Goal: Information Seeking & Learning: Find specific fact

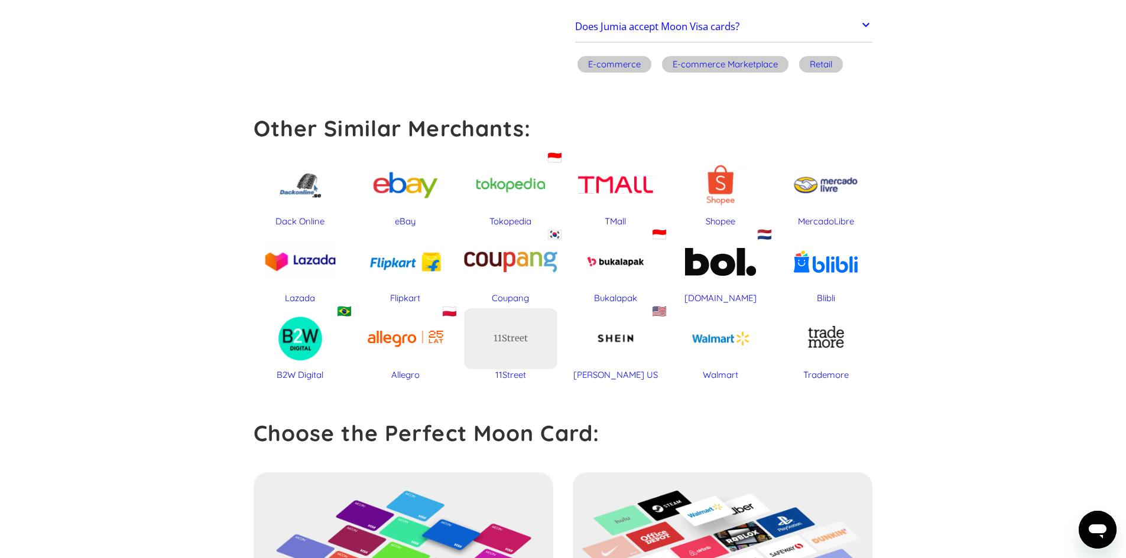
scroll to position [368, 0]
click at [154, 330] on section "Jumia % GIFT CARD DISCOUNT Merchant Acceptance by Card Product Merchant Gift Ca…" at bounding box center [563, 297] width 1126 height 1236
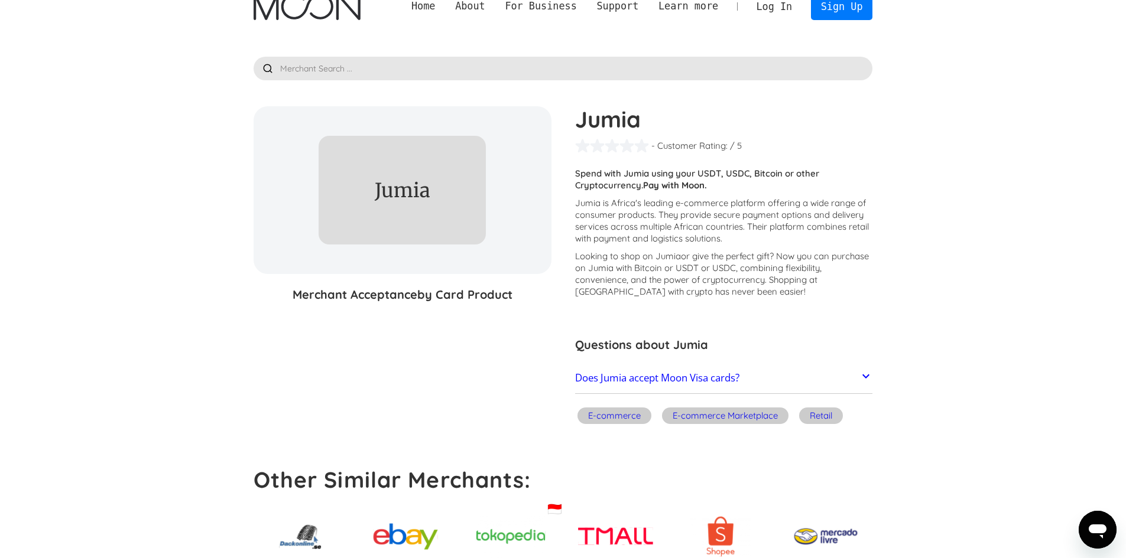
scroll to position [14, 0]
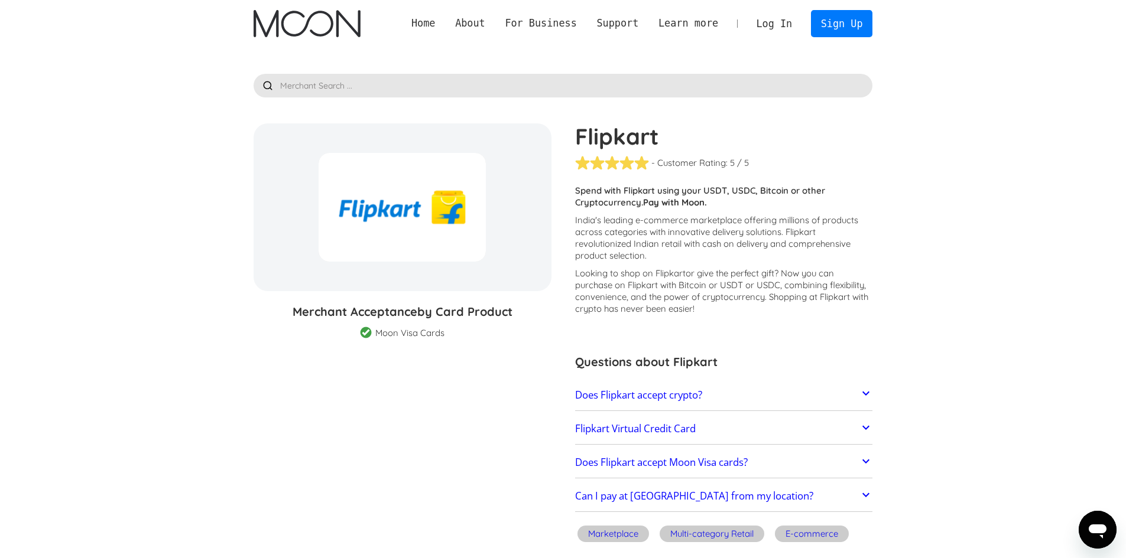
click at [784, 398] on link "Does Flipkart accept crypto?" at bounding box center [724, 395] width 298 height 25
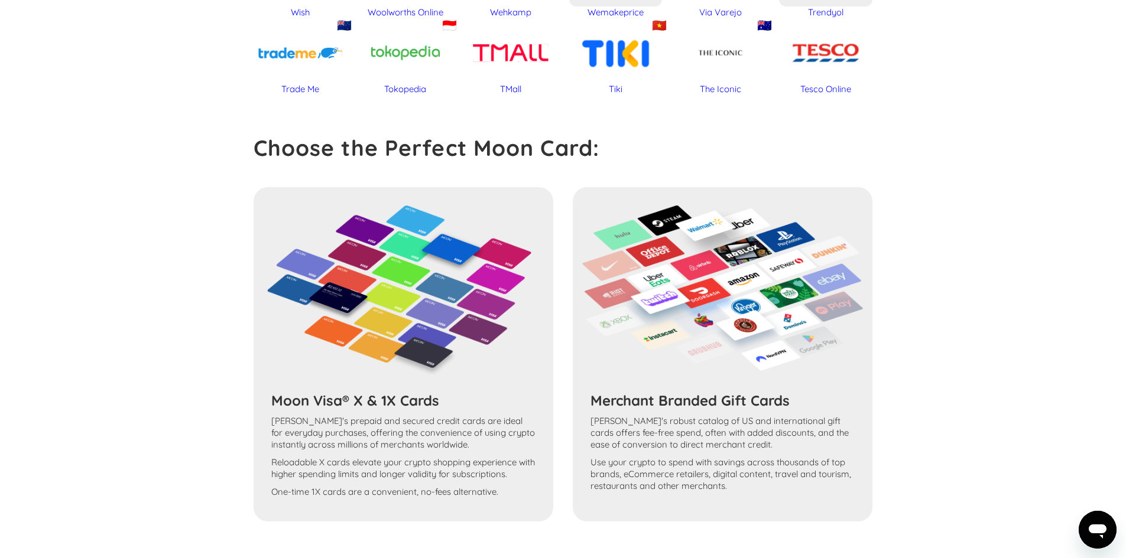
scroll to position [945, 0]
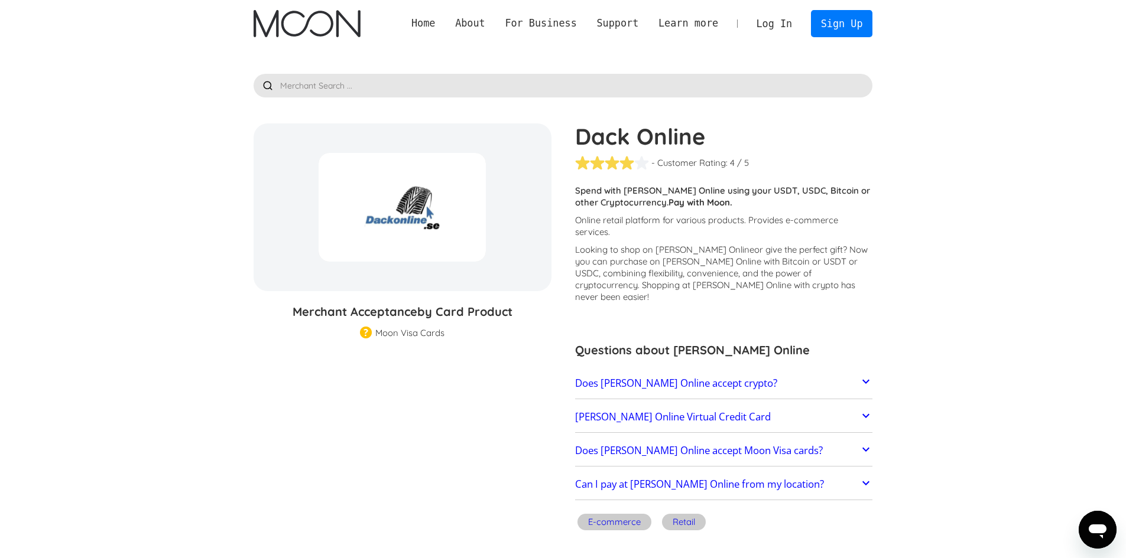
click at [864, 375] on icon at bounding box center [865, 382] width 14 height 14
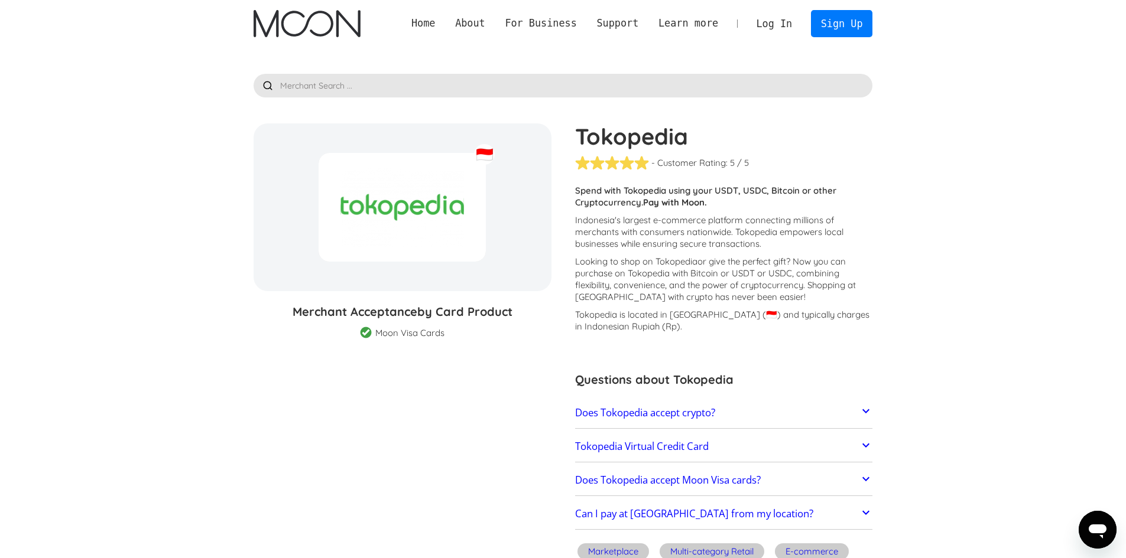
click at [845, 408] on link "Does Tokopedia accept crypto?" at bounding box center [724, 413] width 298 height 25
